Goal: Transaction & Acquisition: Purchase product/service

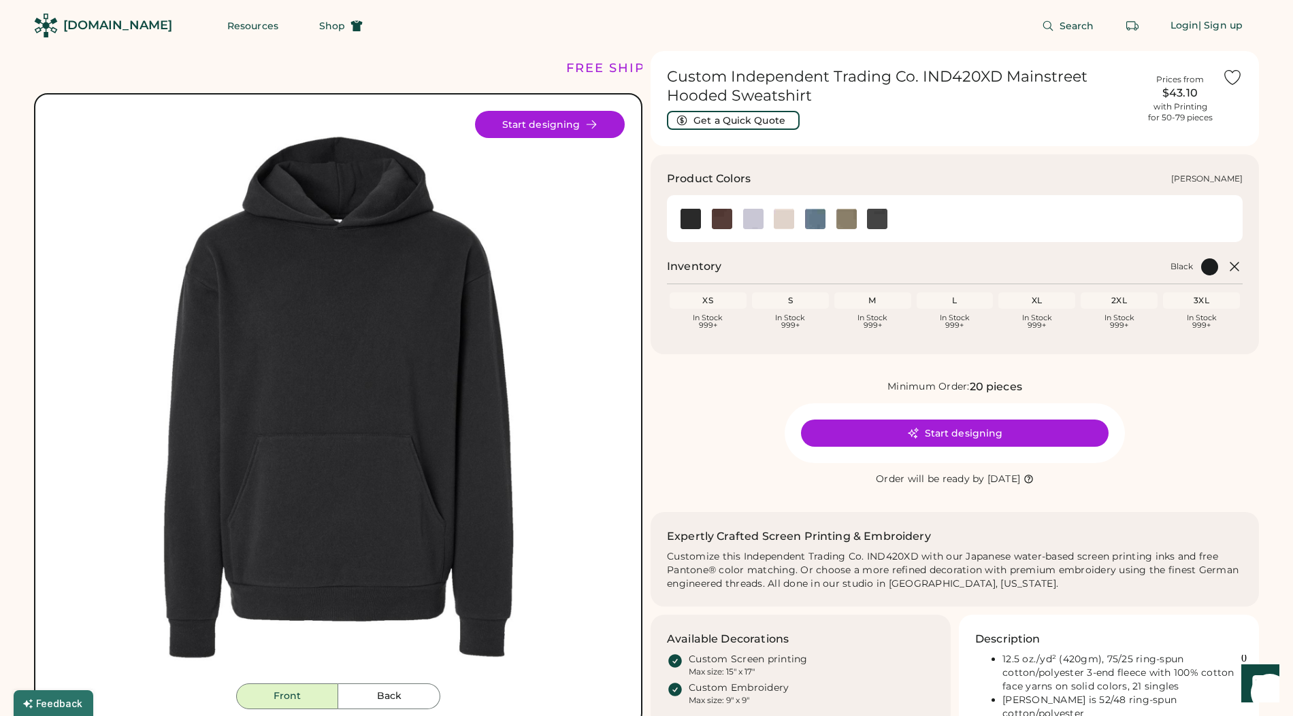
click at [750, 219] on img at bounding box center [753, 219] width 20 height 20
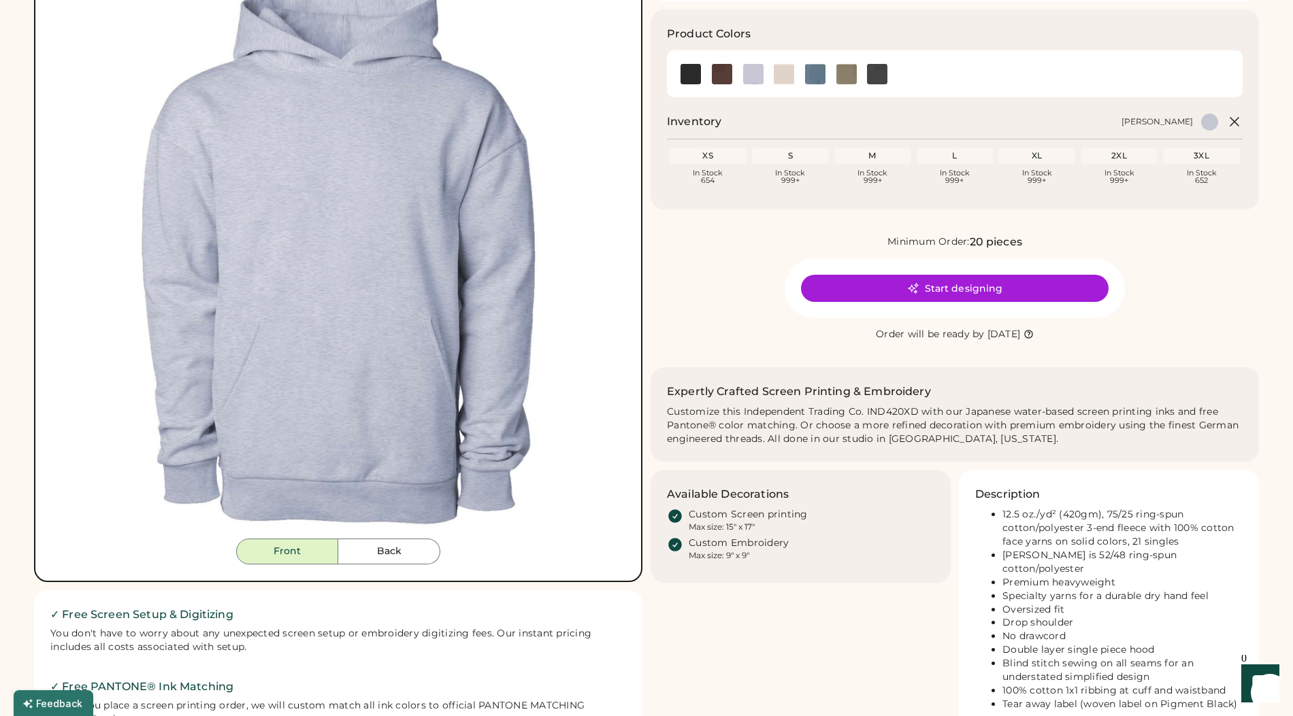
scroll to position [150, 0]
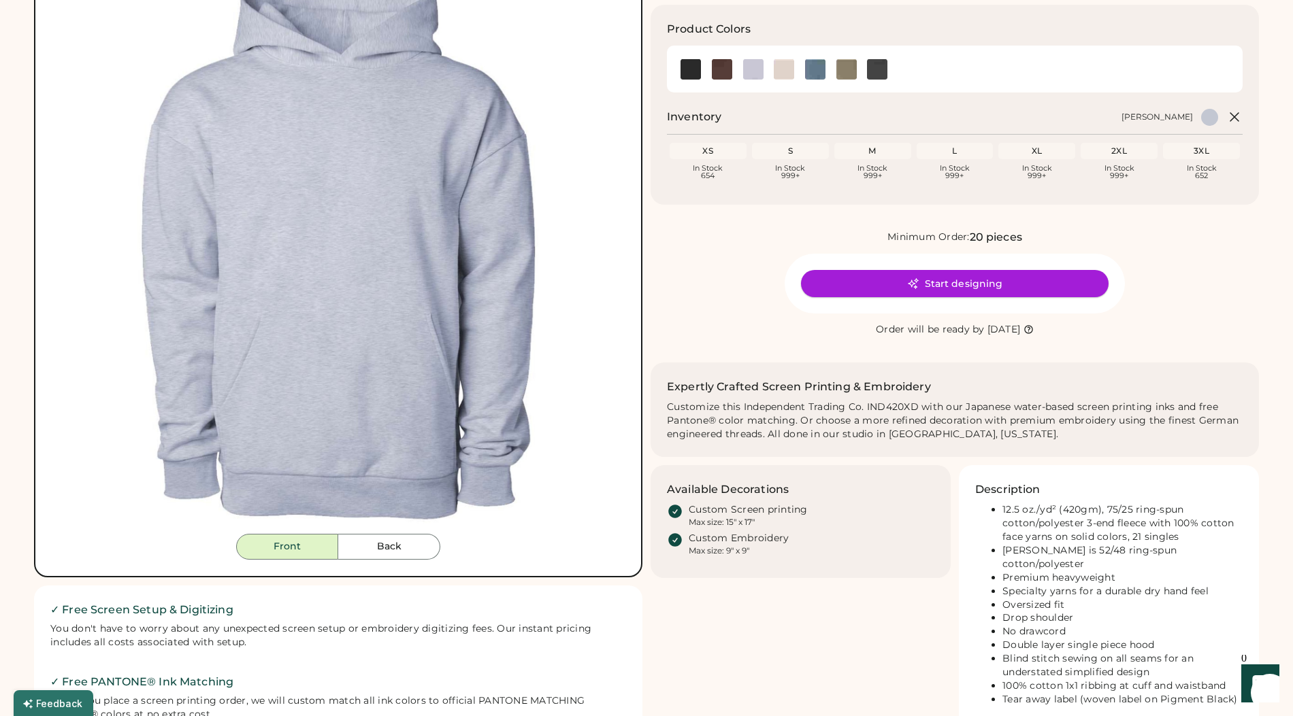
click at [892, 283] on button "Start designing" at bounding box center [955, 283] width 308 height 27
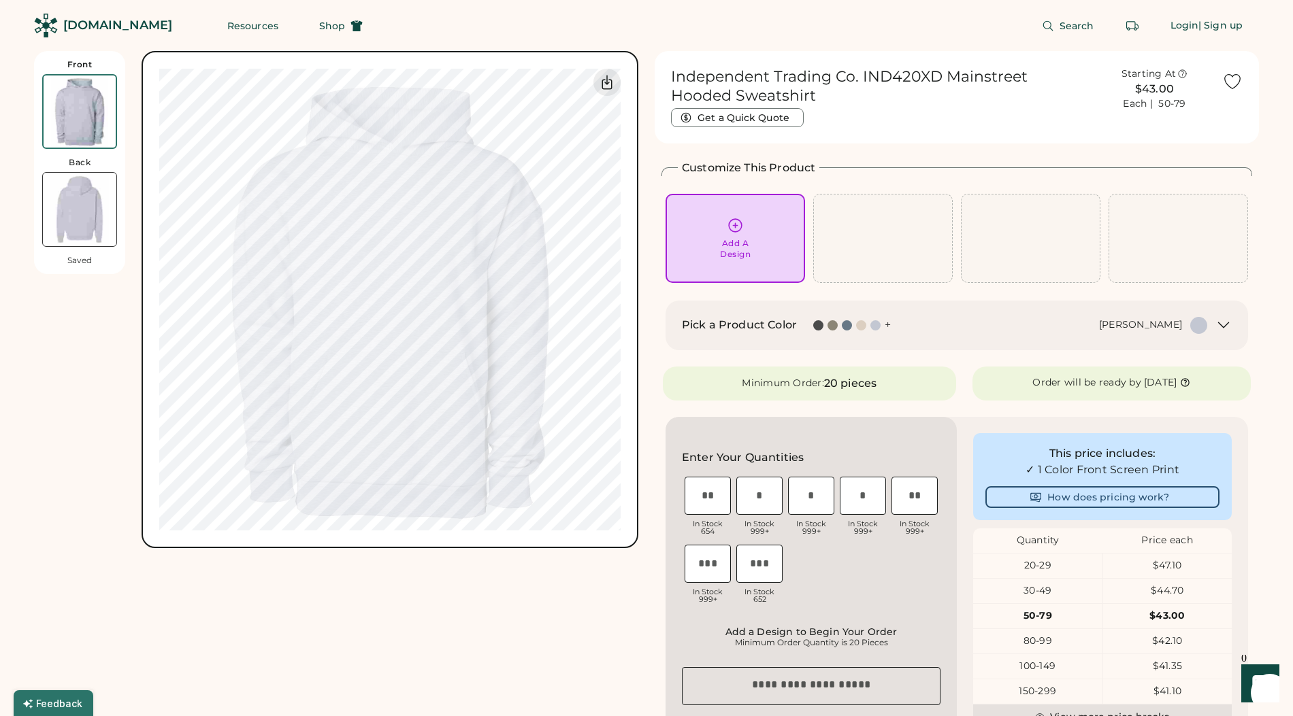
click at [755, 247] on div "Add A Design" at bounding box center [735, 238] width 120 height 43
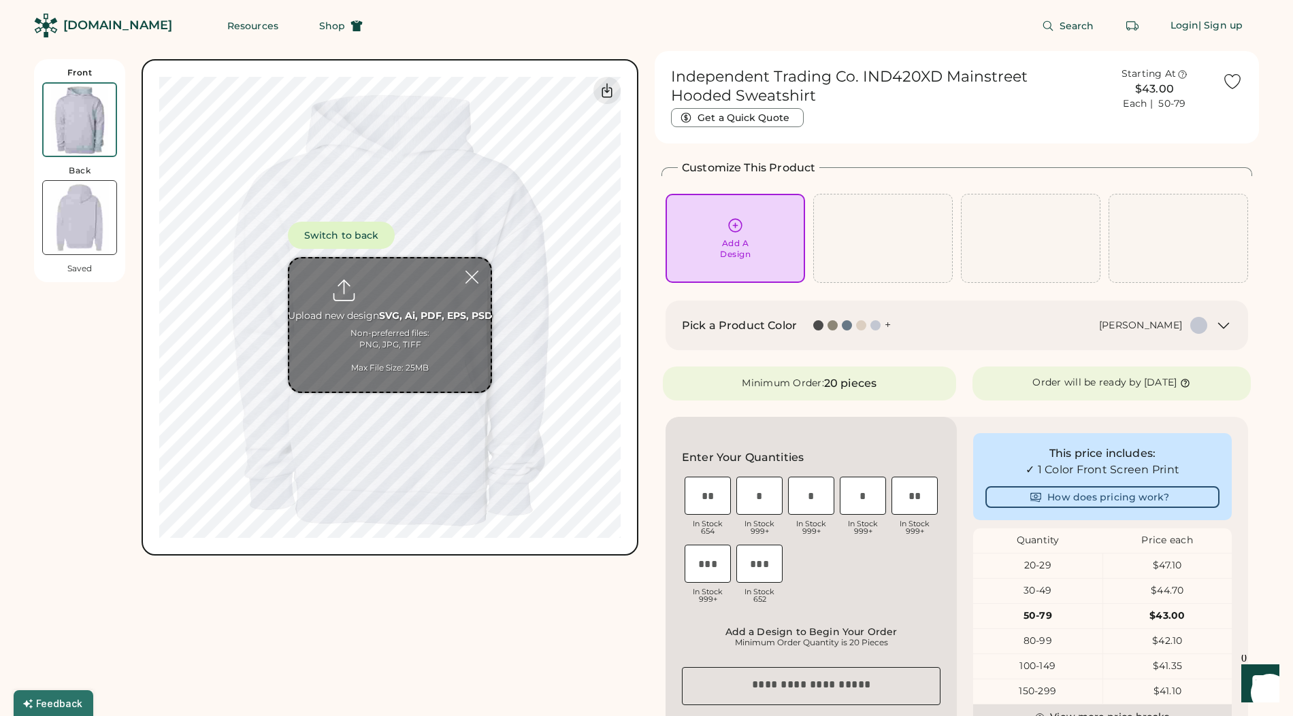
click at [875, 328] on div at bounding box center [875, 325] width 10 height 10
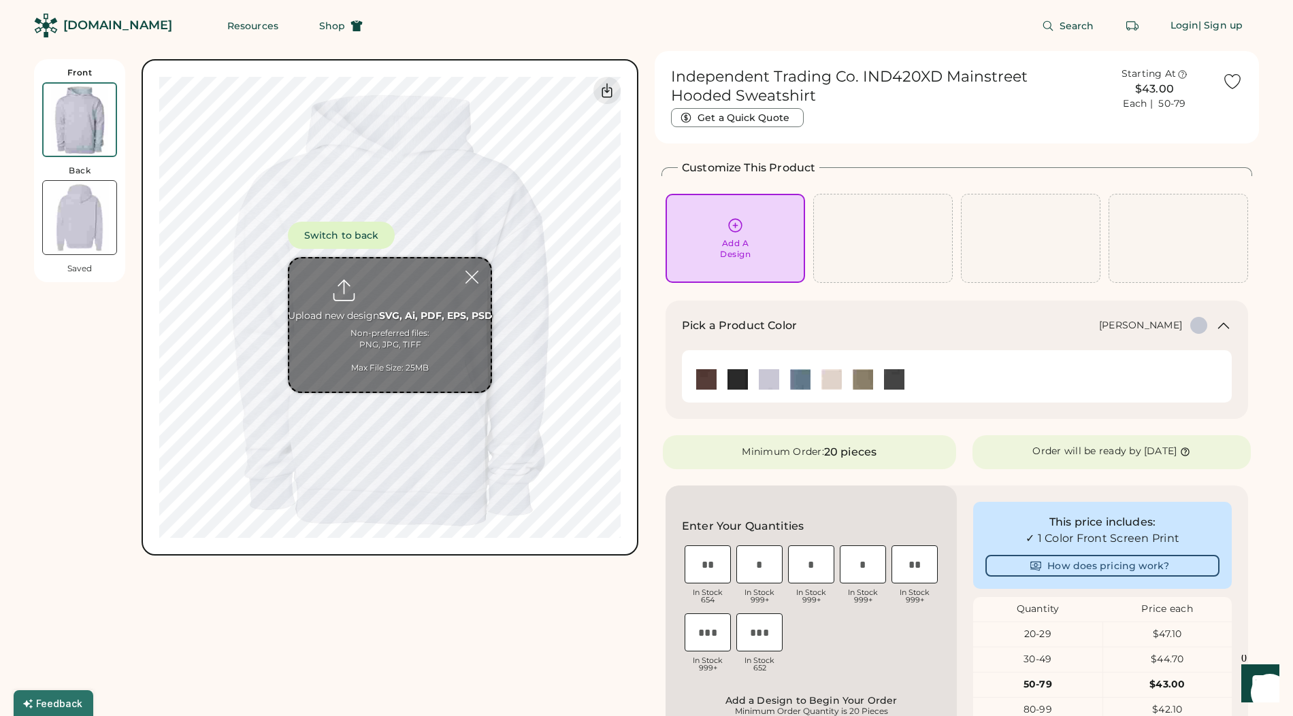
click at [755, 392] on div at bounding box center [768, 379] width 31 height 31
click at [765, 388] on img at bounding box center [769, 379] width 20 height 20
click at [476, 274] on div at bounding box center [472, 277] width 24 height 24
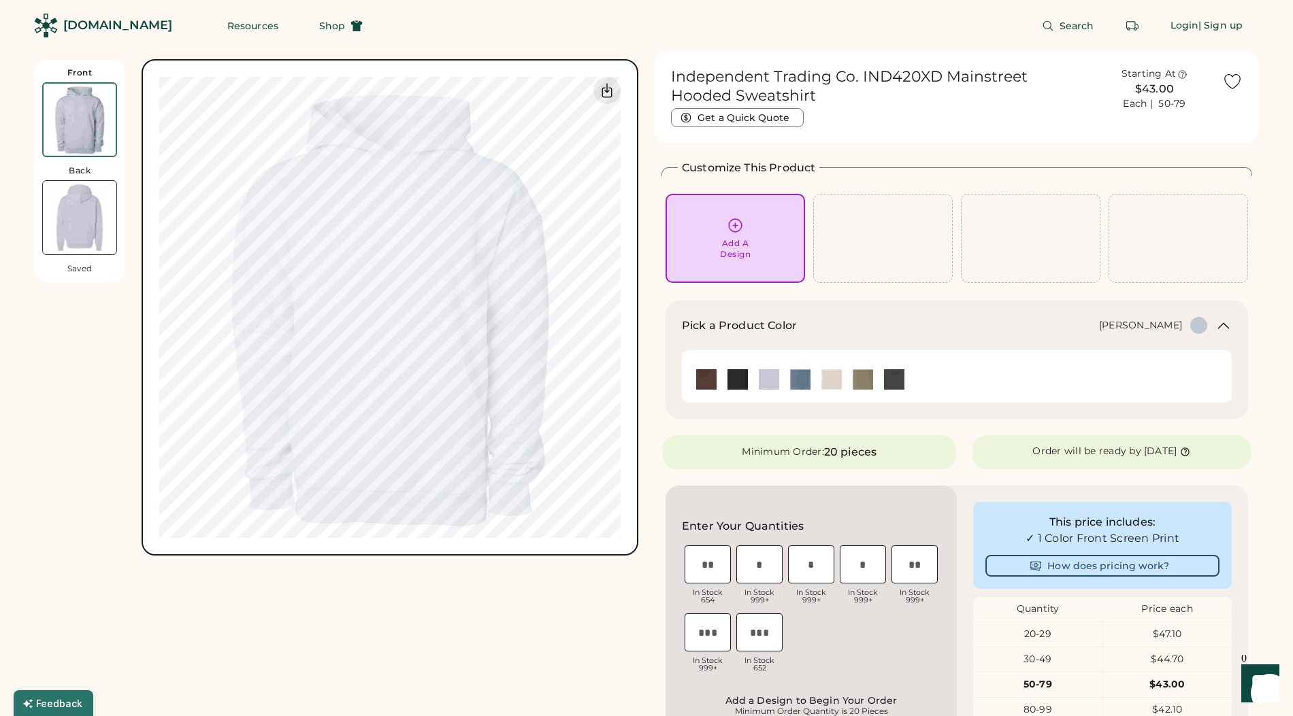
click at [759, 232] on div "Add A Design" at bounding box center [735, 238] width 120 height 43
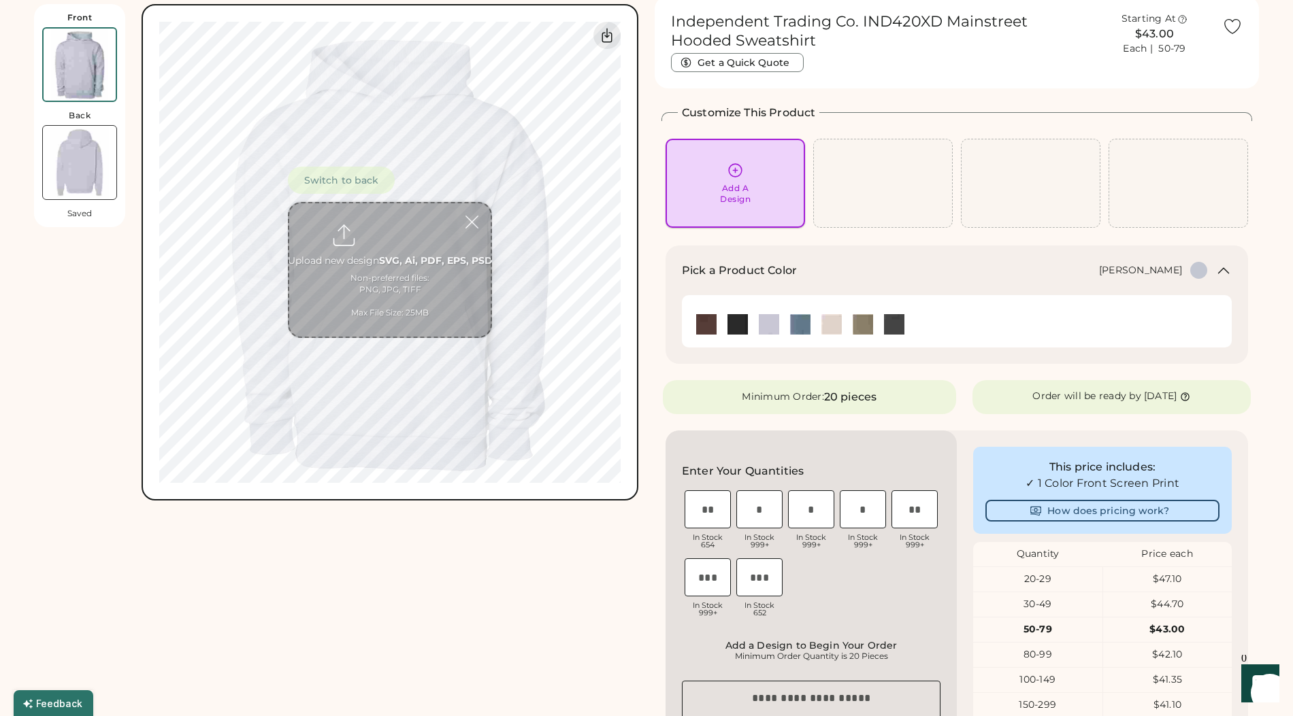
scroll to position [59, 0]
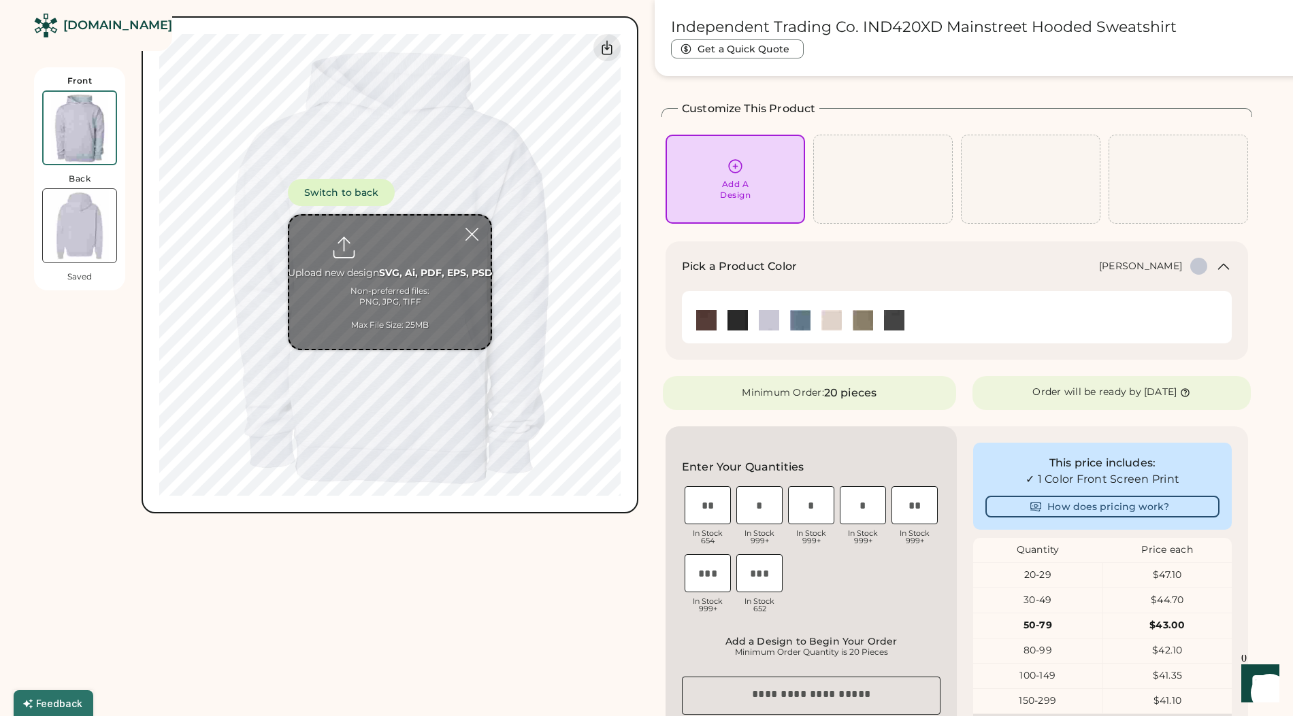
click at [400, 240] on input "file" at bounding box center [389, 282] width 201 height 133
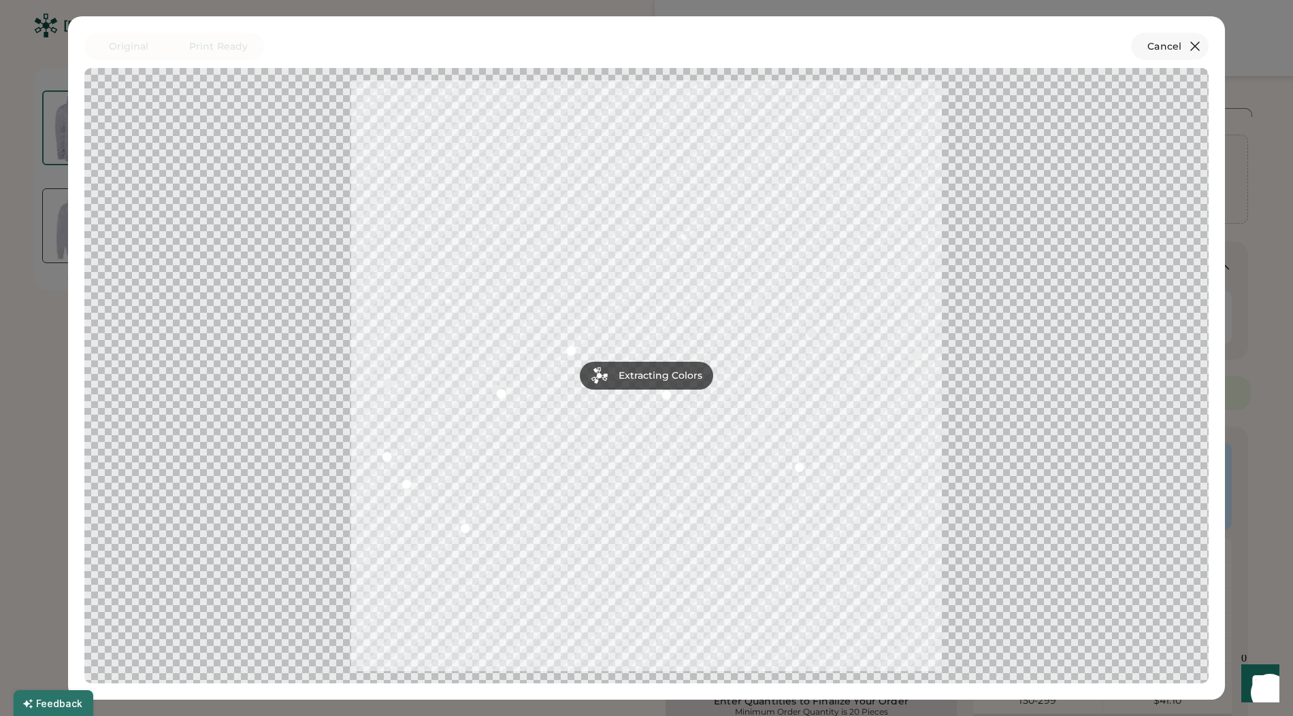
click at [1196, 48] on icon at bounding box center [1195, 46] width 8 height 8
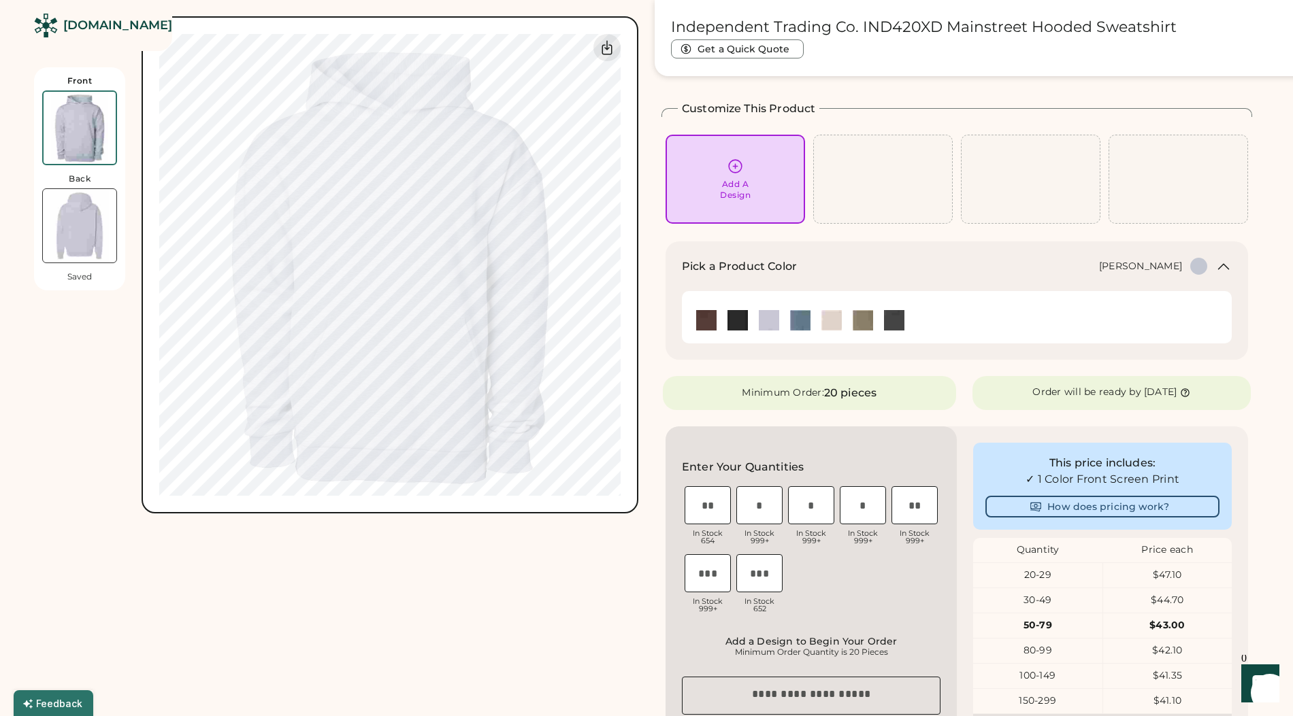
click at [728, 178] on div "Add A Design" at bounding box center [735, 179] width 120 height 43
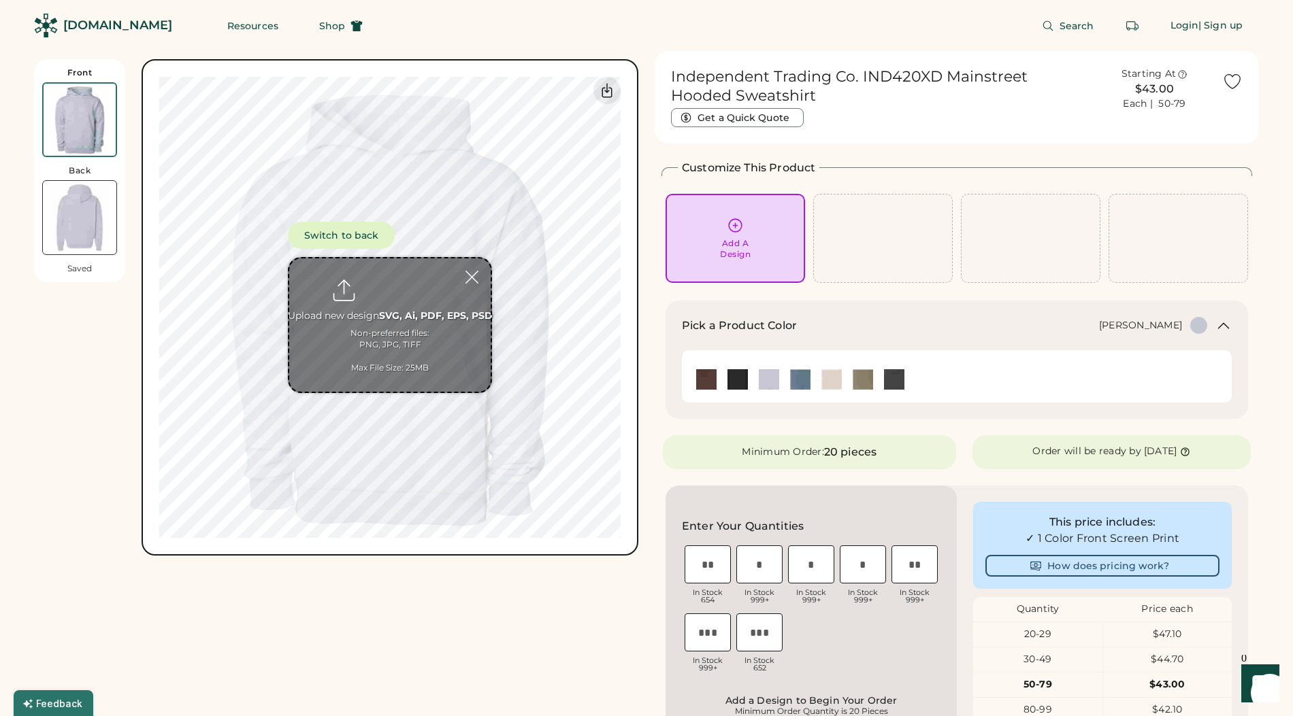
click at [397, 309] on input "file" at bounding box center [389, 325] width 201 height 133
type input "**********"
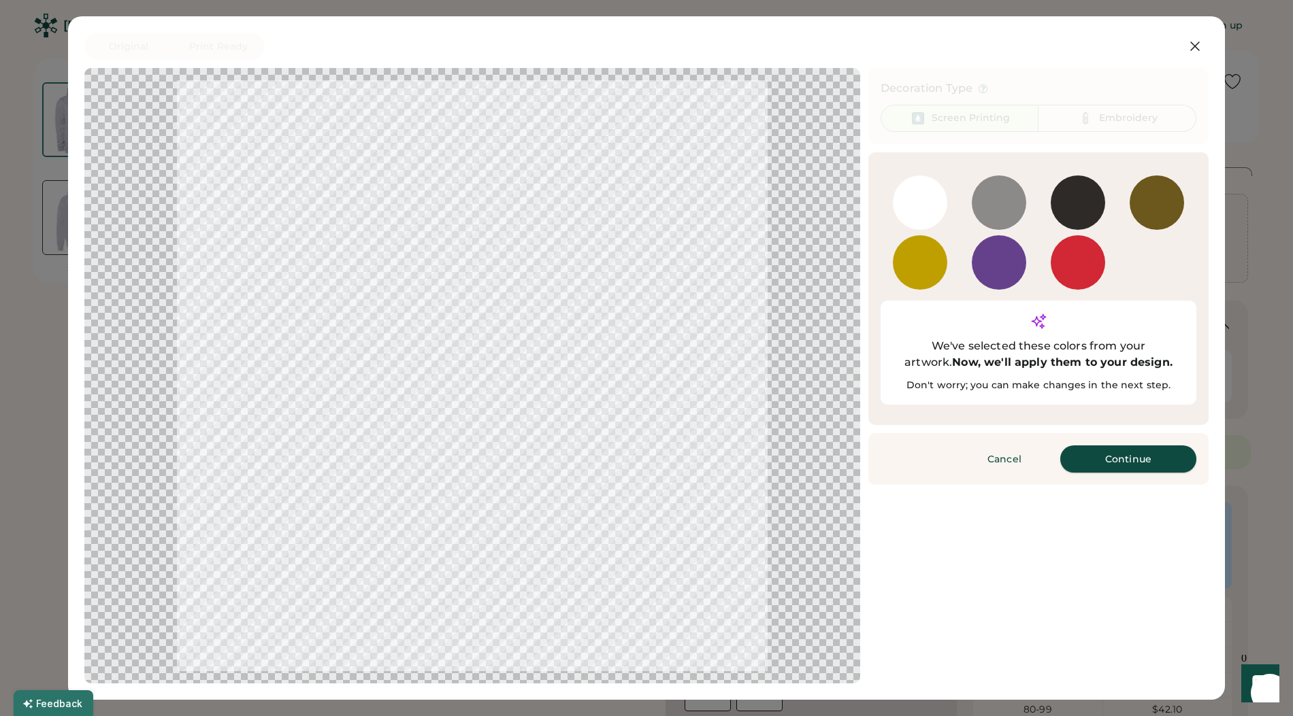
click at [1140, 446] on button "Continue" at bounding box center [1128, 459] width 136 height 27
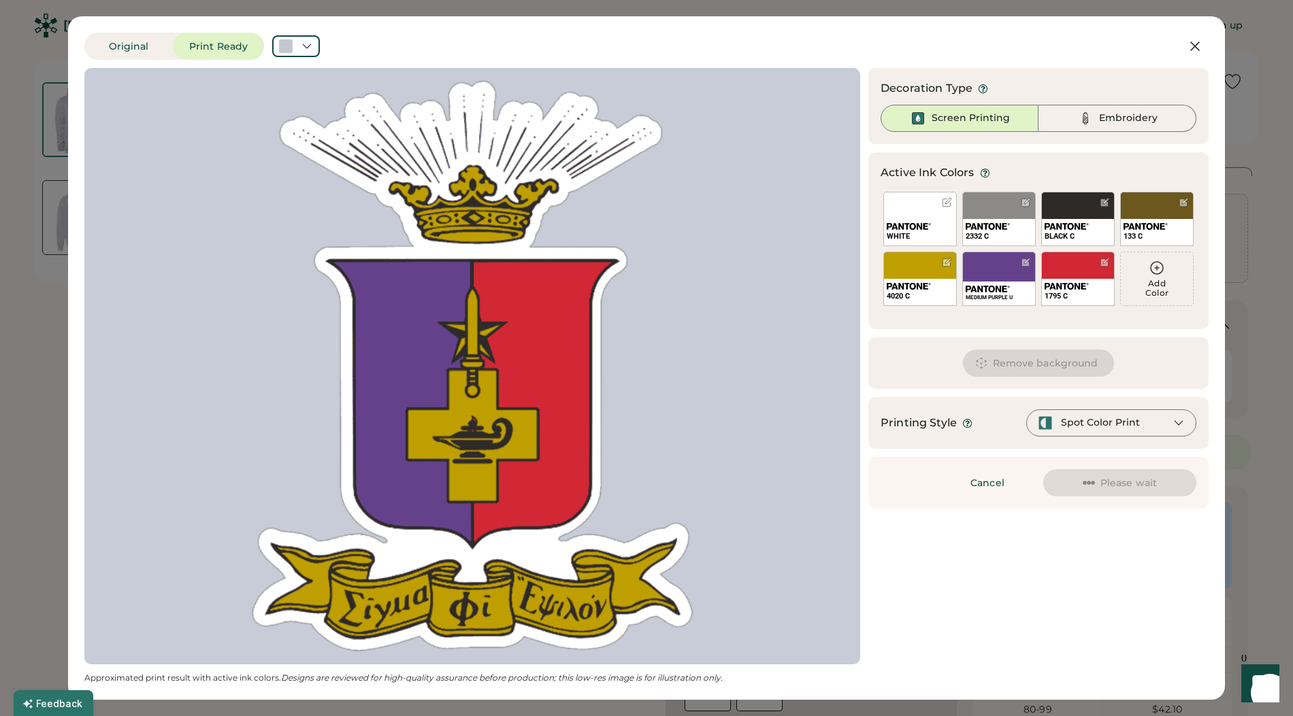
click at [1091, 428] on div "Spot Color Print" at bounding box center [1100, 423] width 79 height 14
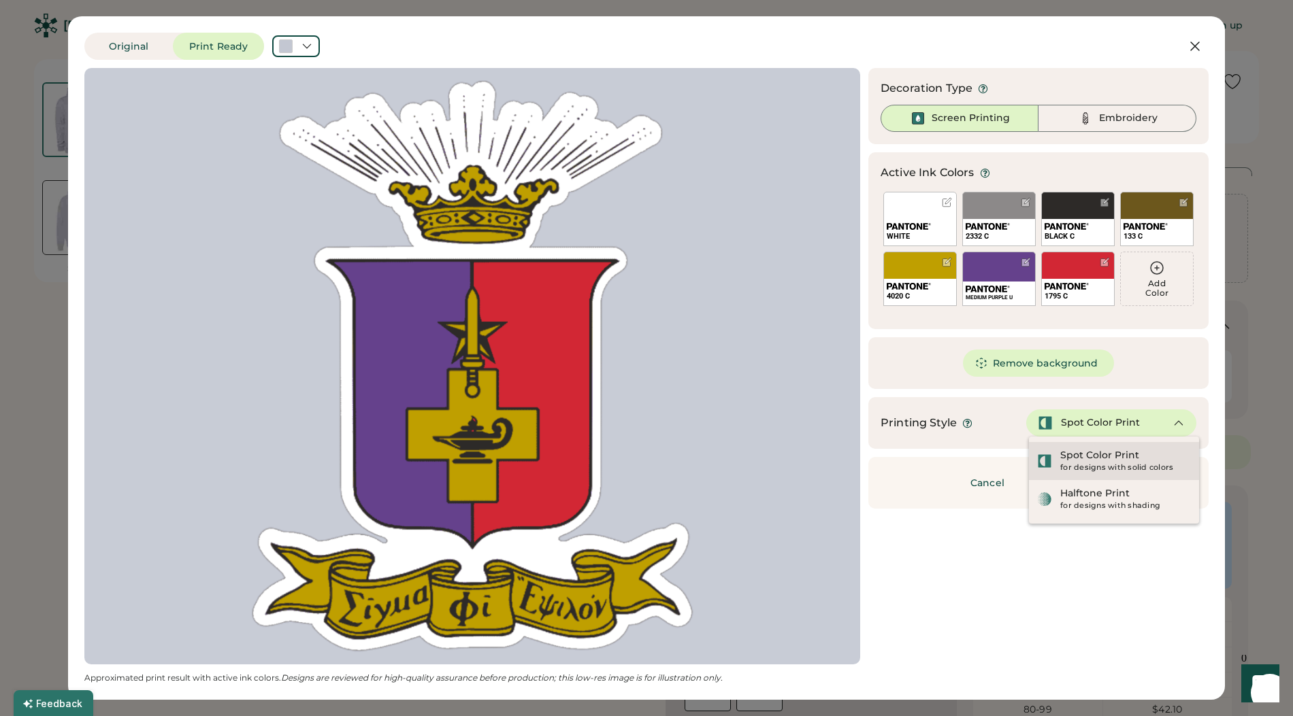
click at [1087, 467] on div "for designs with solid colors" at bounding box center [1125, 468] width 131 height 11
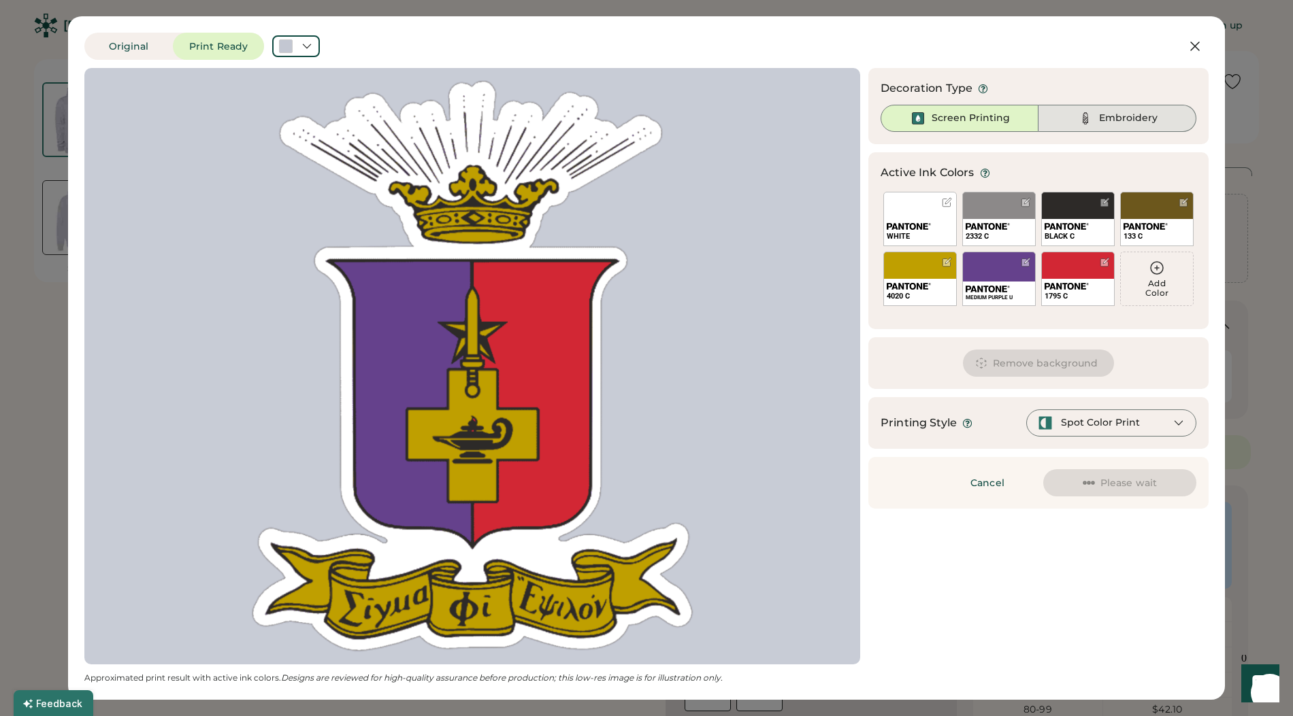
click at [1122, 119] on div "Embroidery" at bounding box center [1128, 119] width 59 height 14
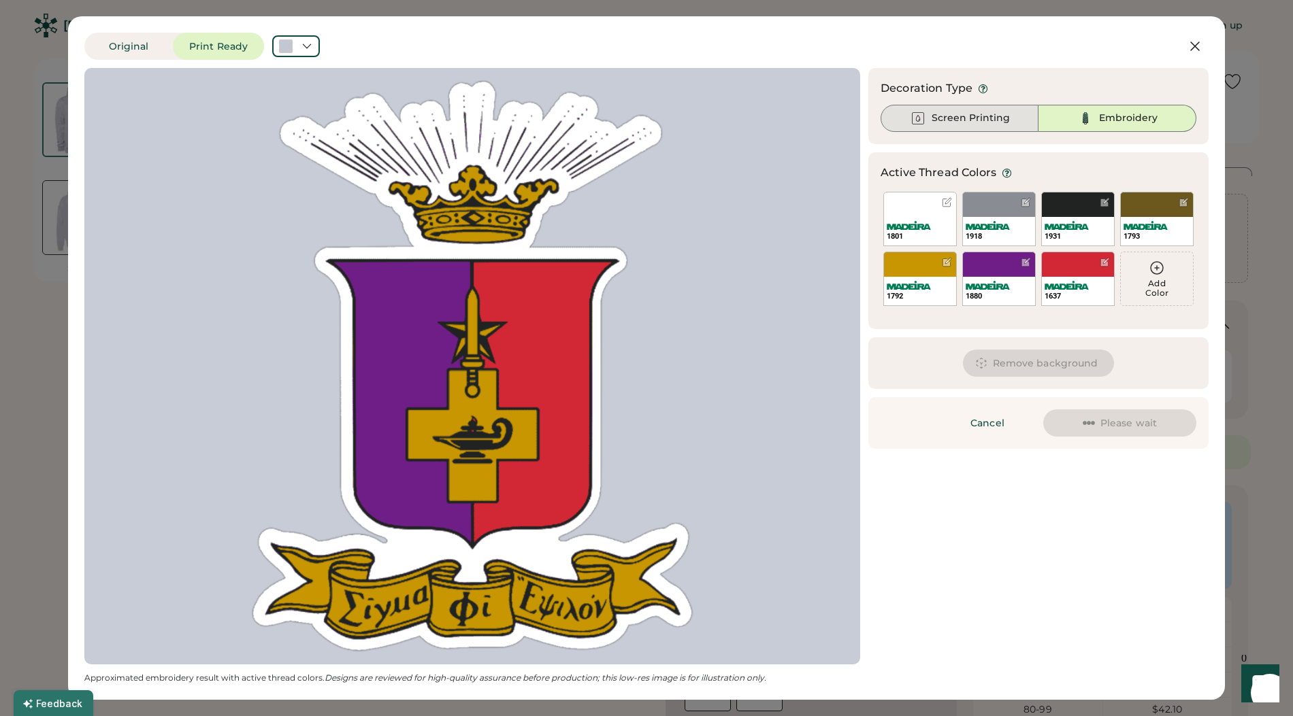
click at [1025, 122] on div "Screen Printing" at bounding box center [959, 118] width 158 height 27
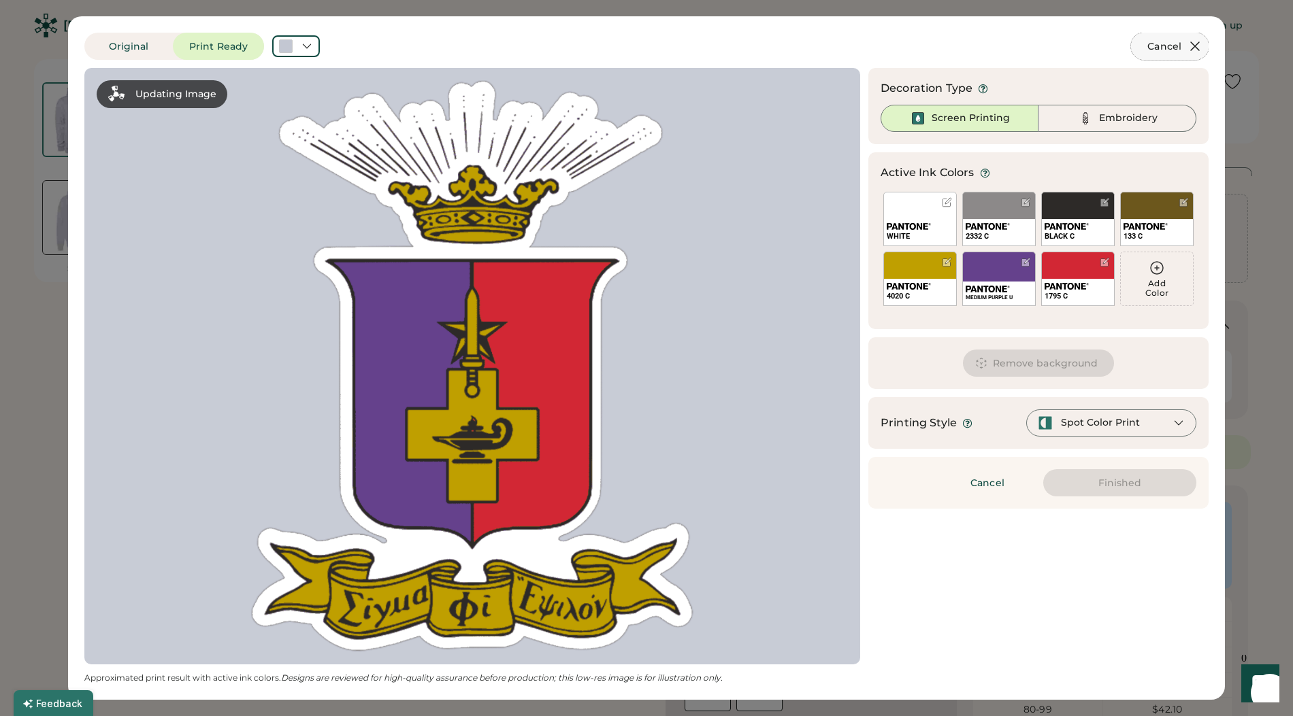
click at [1193, 43] on icon at bounding box center [1195, 46] width 16 height 16
